Goal: Information Seeking & Learning: Find specific fact

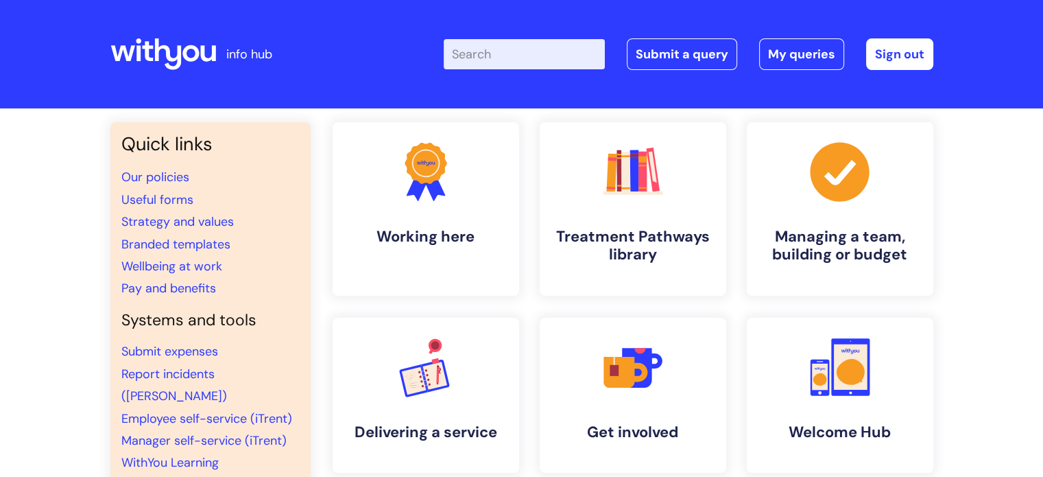
click at [497, 48] on input "Enter your search term here..." at bounding box center [524, 54] width 161 height 30
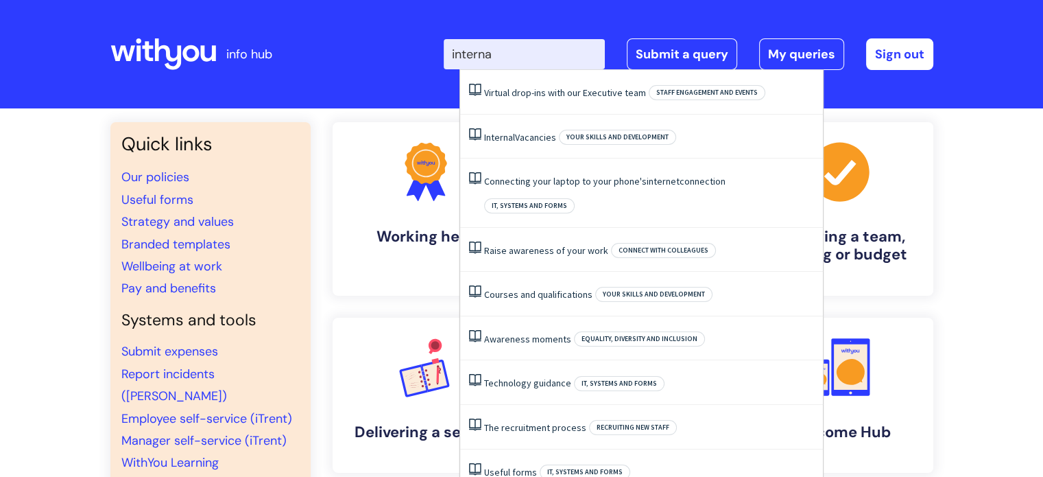
type input "internal"
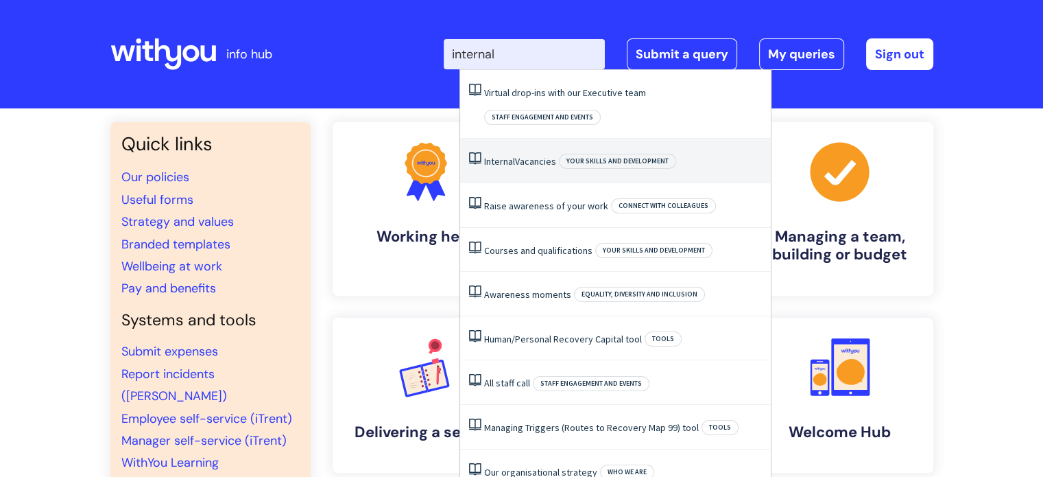
click at [529, 155] on link "Internal Vacancies" at bounding box center [520, 161] width 72 height 12
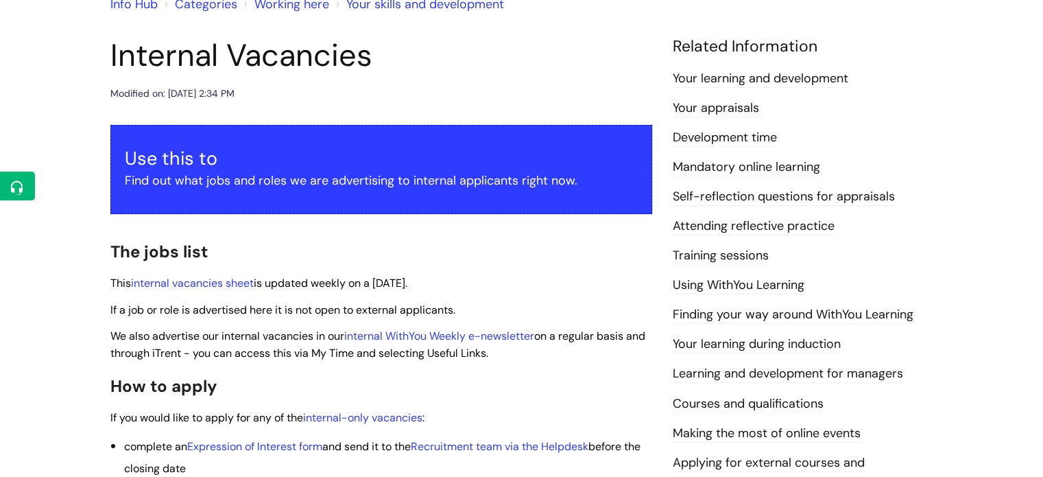
scroll to position [137, 0]
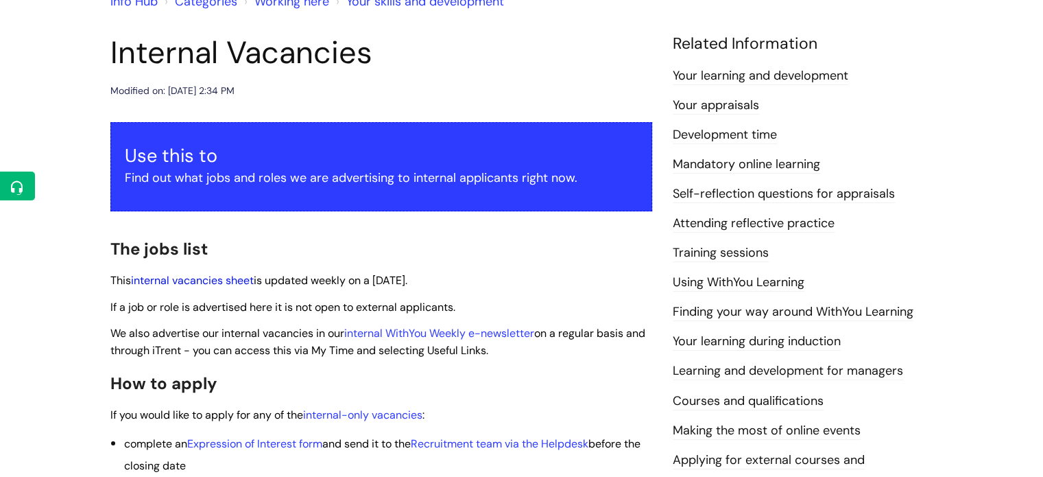
click at [194, 281] on link "internal vacancies sheet" at bounding box center [192, 280] width 123 height 14
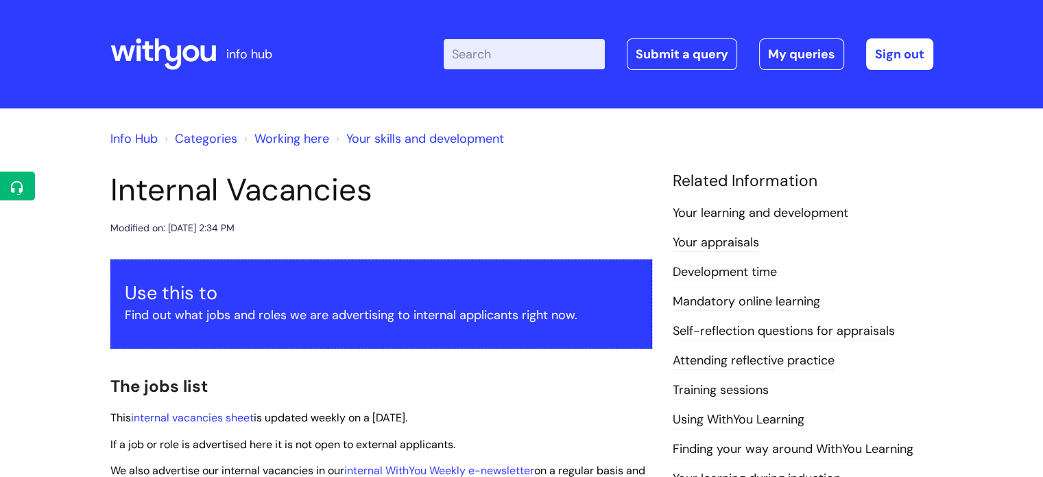
click at [482, 53] on input "Enter your search term here..." at bounding box center [524, 54] width 161 height 30
type input "salary"
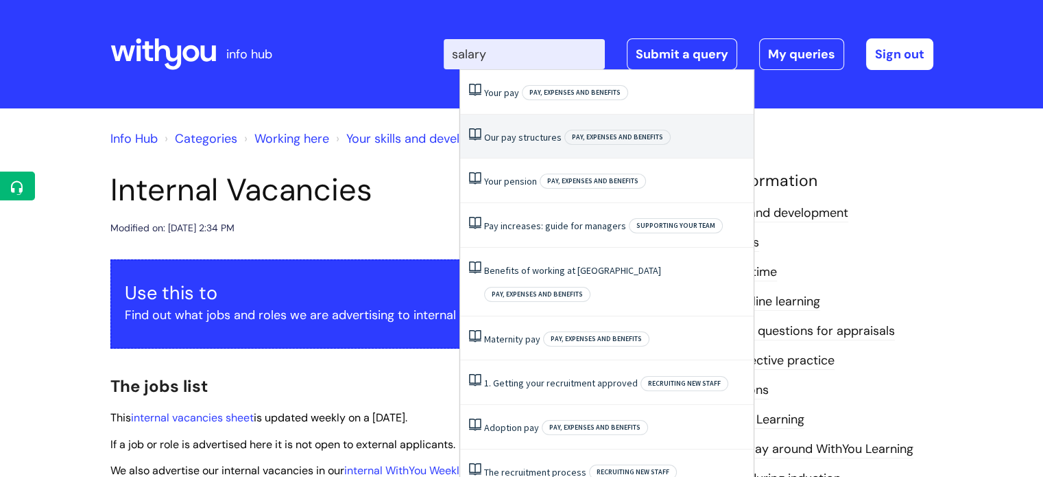
click at [514, 137] on link "Our pay structures" at bounding box center [522, 137] width 77 height 12
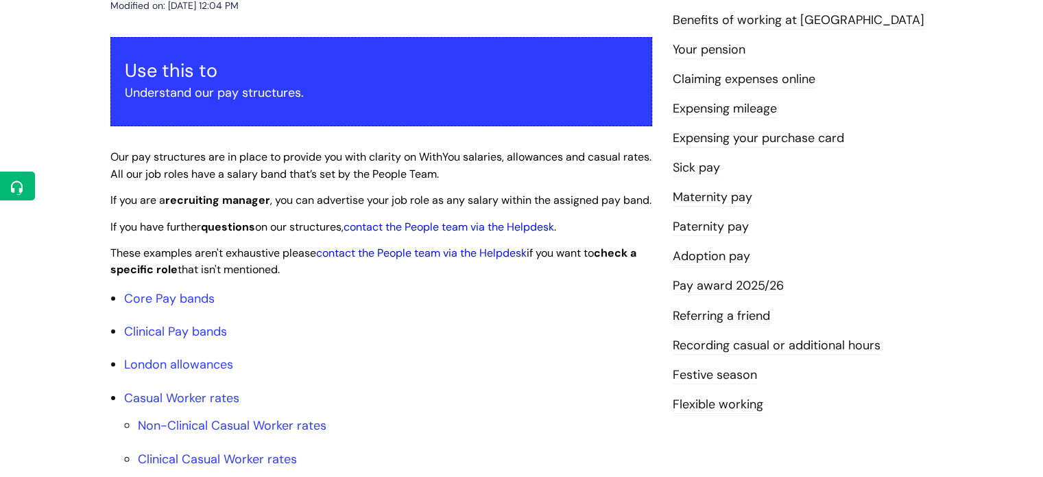
scroll to position [224, 0]
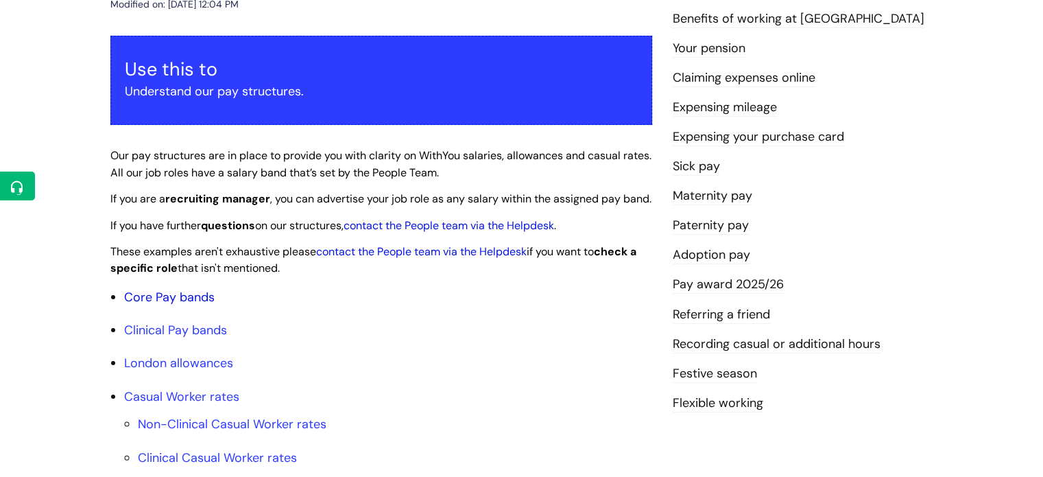
click at [180, 305] on link "Core Pay bands" at bounding box center [169, 297] width 91 height 16
click at [149, 305] on link "Core Pay bands" at bounding box center [169, 297] width 91 height 16
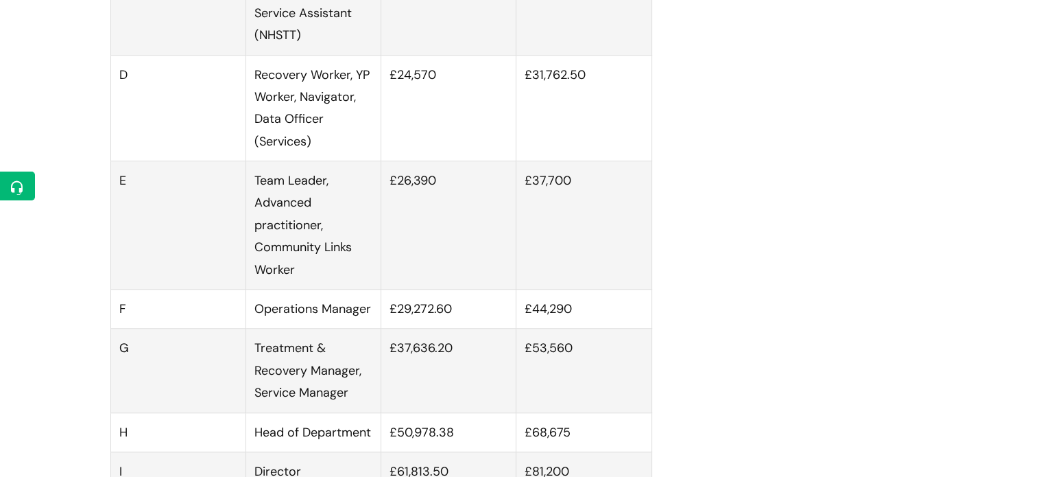
scroll to position [1097, 0]
